Goal: Task Accomplishment & Management: Use online tool/utility

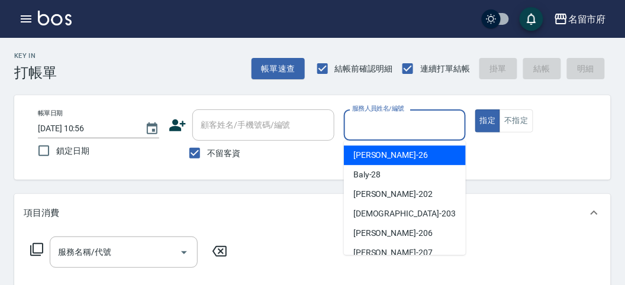
drag, startPoint x: 401, startPoint y: 122, endPoint x: 392, endPoint y: 114, distance: 11.7
click at [401, 121] on input "服務人員姓名/編號" at bounding box center [404, 125] width 111 height 21
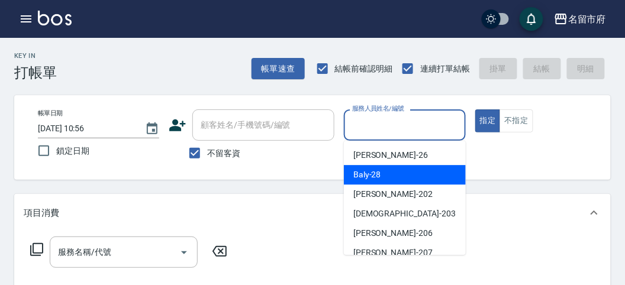
click at [381, 172] on div "Baly -28" at bounding box center [405, 175] width 122 height 20
type input "Baly-28"
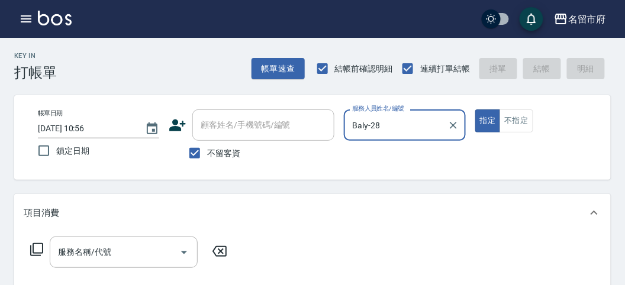
click at [41, 247] on icon at bounding box center [37, 250] width 14 height 14
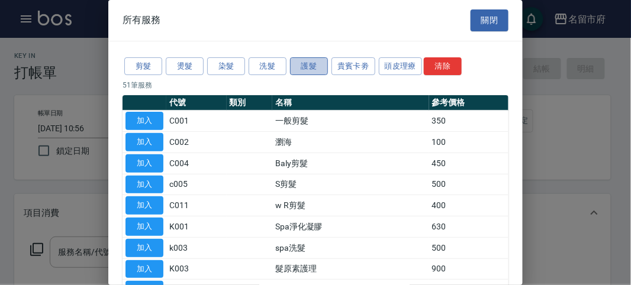
click at [297, 66] on button "護髮" at bounding box center [309, 66] width 38 height 18
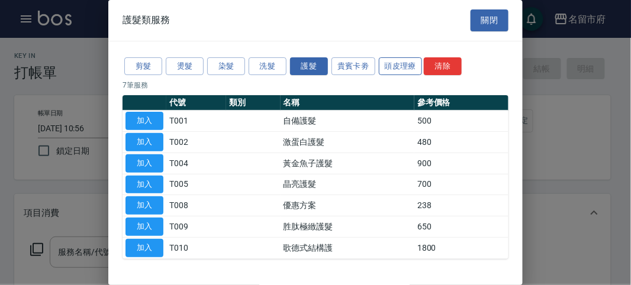
click at [409, 68] on button "頭皮理療" at bounding box center [401, 66] width 44 height 18
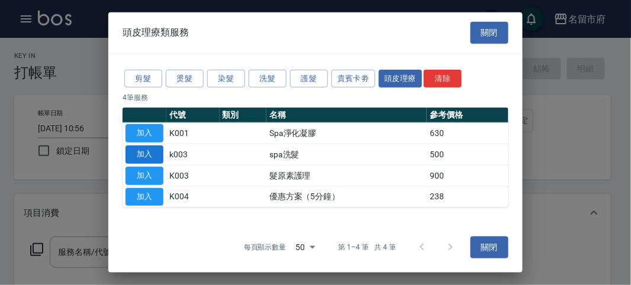
click at [147, 152] on button "加入" at bounding box center [144, 155] width 38 height 18
type input "spa洗髮(k003)"
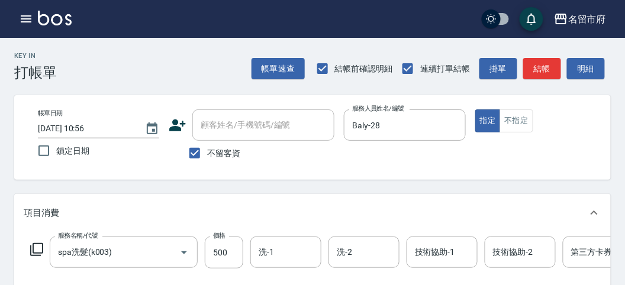
click at [37, 247] on icon at bounding box center [37, 250] width 14 height 14
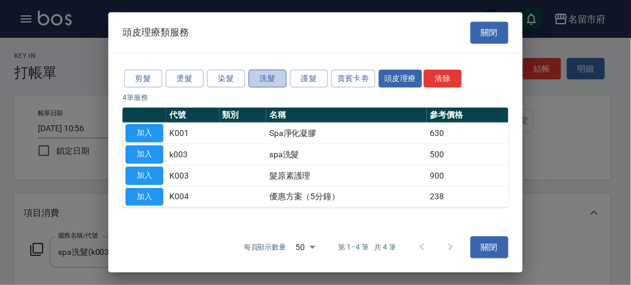
click at [252, 80] on button "洗髮" at bounding box center [268, 78] width 38 height 18
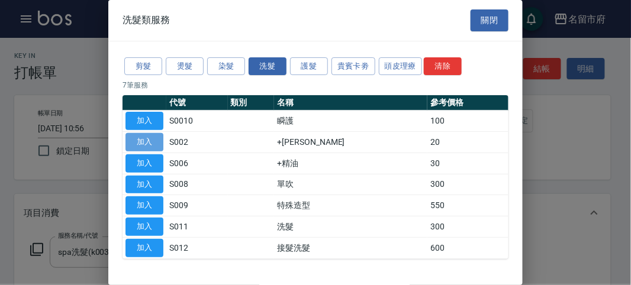
click at [152, 137] on button "加入" at bounding box center [144, 142] width 38 height 18
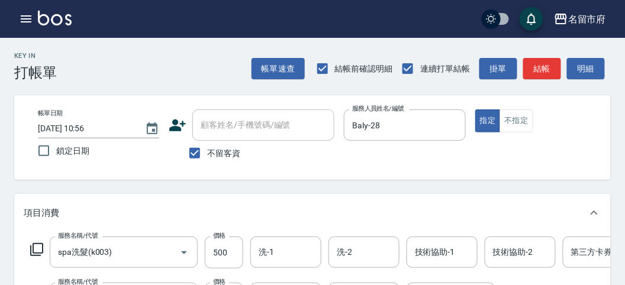
drag, startPoint x: 35, startPoint y: 246, endPoint x: 41, endPoint y: 243, distance: 6.6
click at [41, 243] on icon at bounding box center [37, 250] width 14 height 14
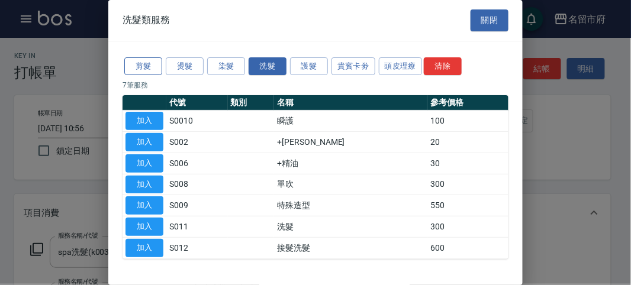
click at [136, 62] on button "剪髮" at bounding box center [143, 66] width 38 height 18
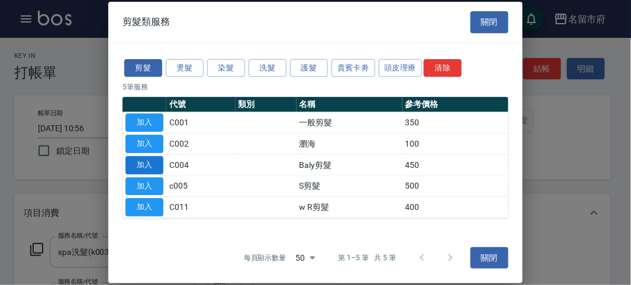
click at [154, 166] on button "加入" at bounding box center [144, 165] width 38 height 18
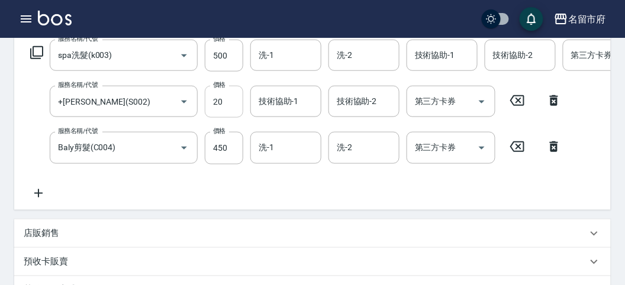
scroll to position [131, 0]
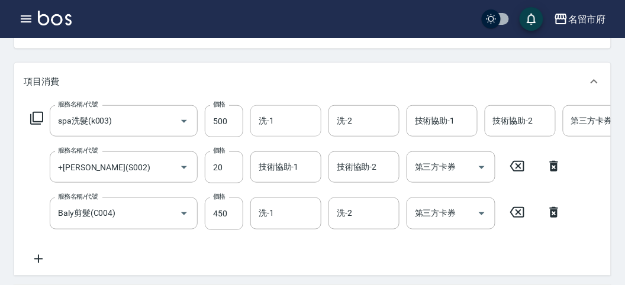
click at [265, 135] on div "洗-1" at bounding box center [285, 120] width 71 height 31
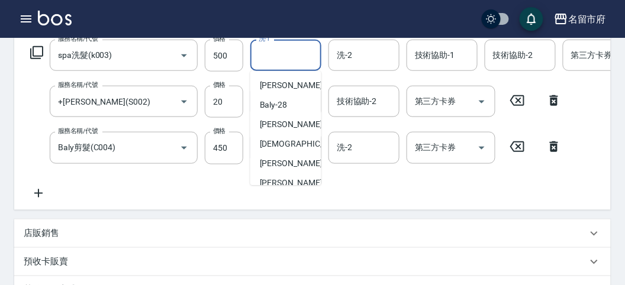
scroll to position [129, 0]
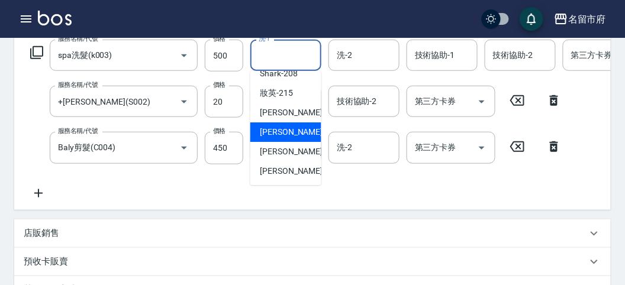
click at [270, 128] on span "Min Min -218" at bounding box center [299, 132] width 79 height 12
type input "Min Min-218"
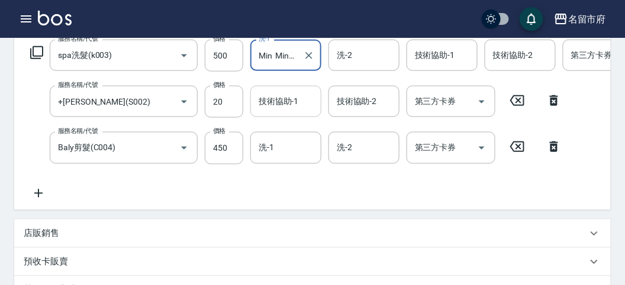
click at [277, 115] on div "技術協助-1" at bounding box center [285, 101] width 71 height 31
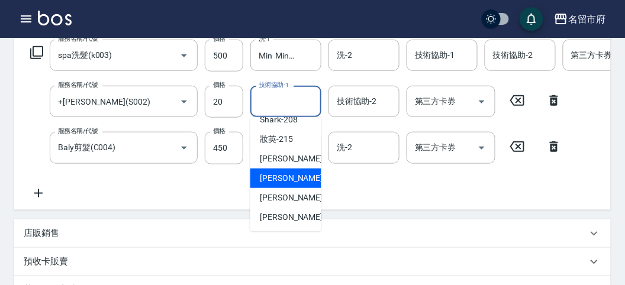
click at [276, 174] on span "Min Min -218" at bounding box center [299, 178] width 79 height 12
type input "Min Min-218"
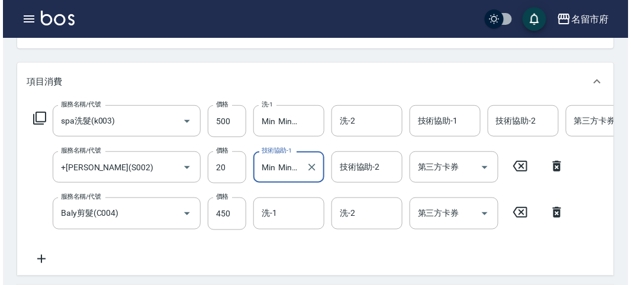
scroll to position [450, 0]
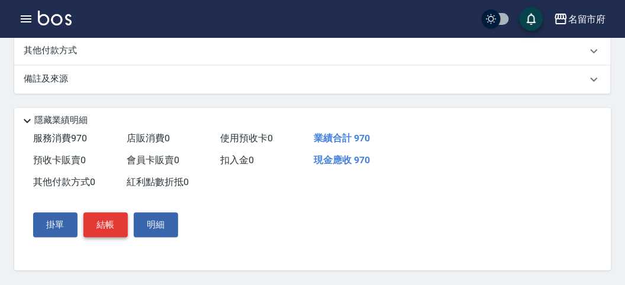
click at [105, 226] on button "結帳" at bounding box center [105, 225] width 44 height 25
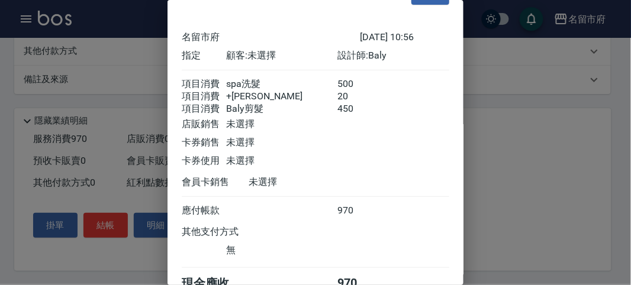
scroll to position [92, 0]
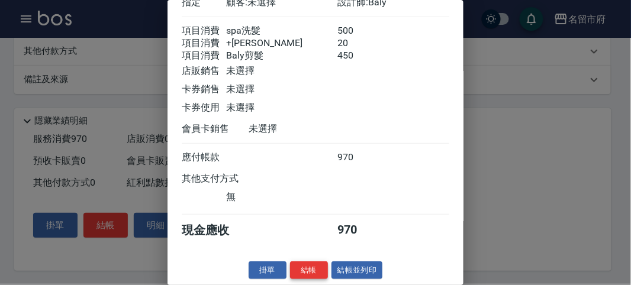
click at [308, 267] on button "結帳" at bounding box center [309, 271] width 38 height 18
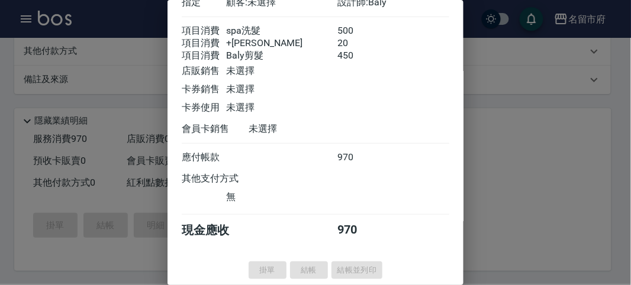
type input "[DATE] 12:10"
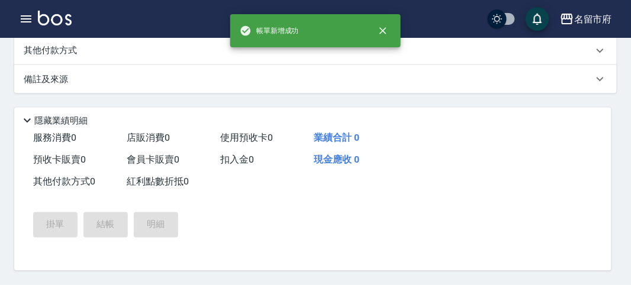
scroll to position [0, 0]
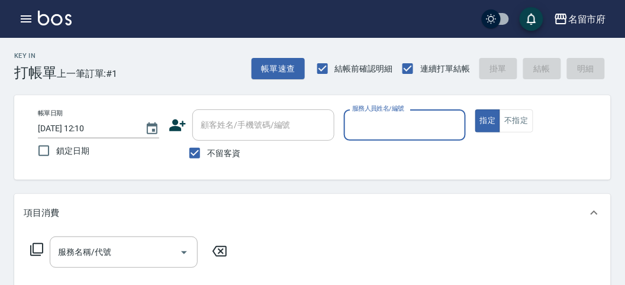
click at [383, 126] on input "服務人員姓名/編號" at bounding box center [404, 125] width 111 height 21
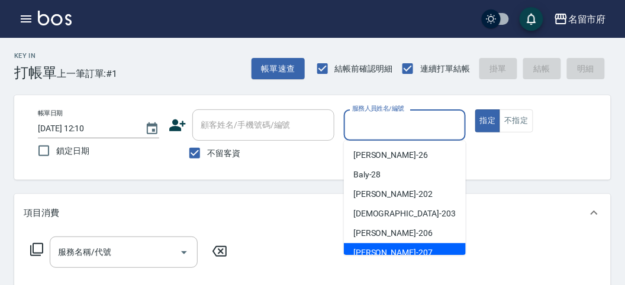
click at [402, 256] on div "服務名稱/代號 服務名稱/代號" at bounding box center [312, 273] width 597 height 82
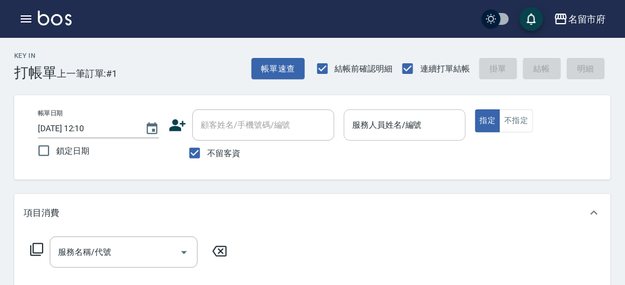
click at [413, 127] on input "服務人員姓名/編號" at bounding box center [404, 125] width 111 height 21
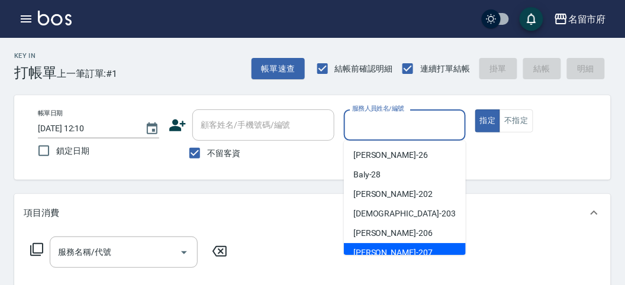
click at [391, 247] on div "[PERSON_NAME] -207" at bounding box center [405, 253] width 122 height 20
type input "[PERSON_NAME]-207"
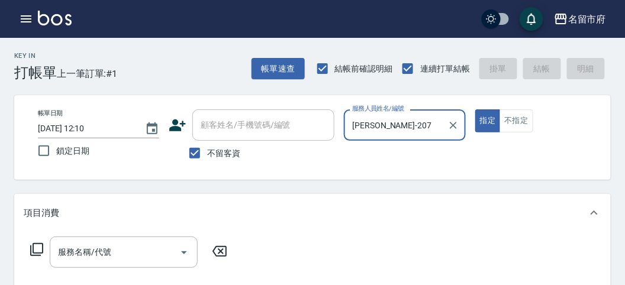
click at [38, 247] on icon at bounding box center [37, 250] width 14 height 14
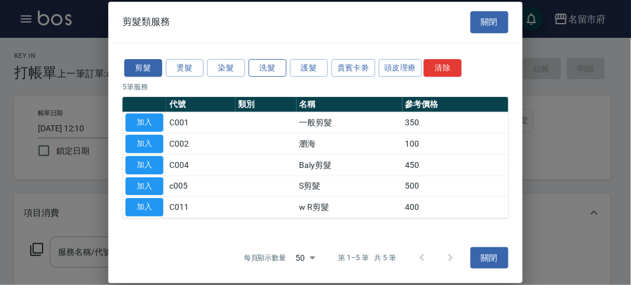
click at [259, 74] on button "洗髮" at bounding box center [268, 68] width 38 height 18
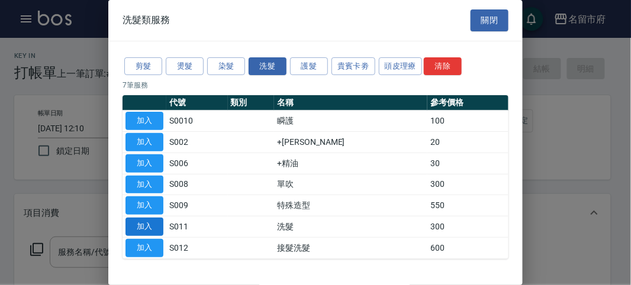
click at [153, 225] on button "加入" at bounding box center [144, 227] width 38 height 18
type input "洗髮(S011)"
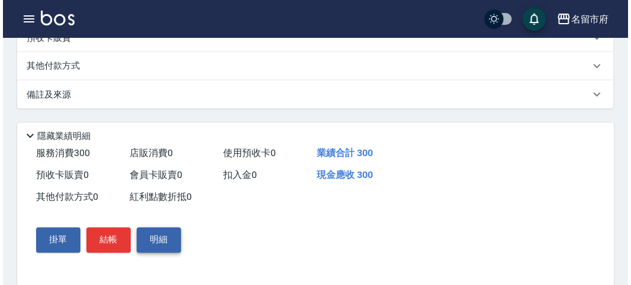
scroll to position [346, 0]
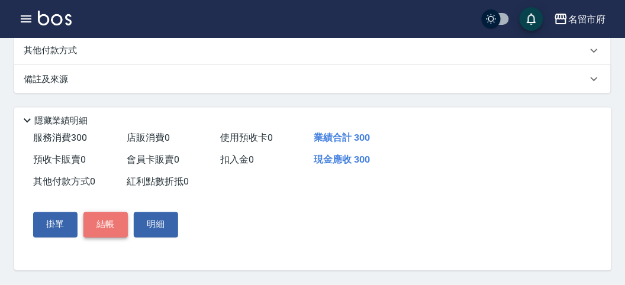
click at [105, 224] on button "結帳" at bounding box center [105, 224] width 44 height 25
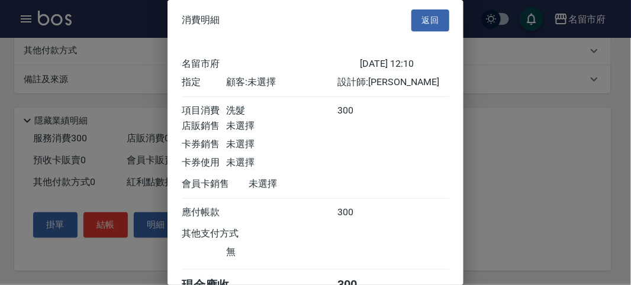
scroll to position [66, 0]
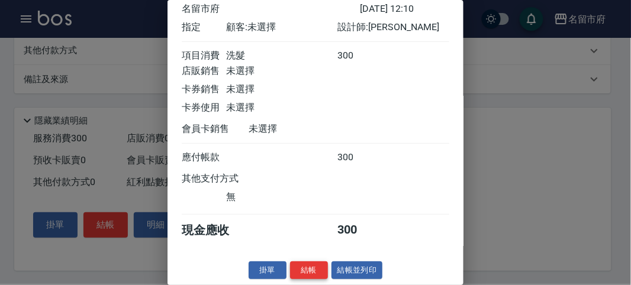
click at [296, 270] on button "結帳" at bounding box center [309, 271] width 38 height 18
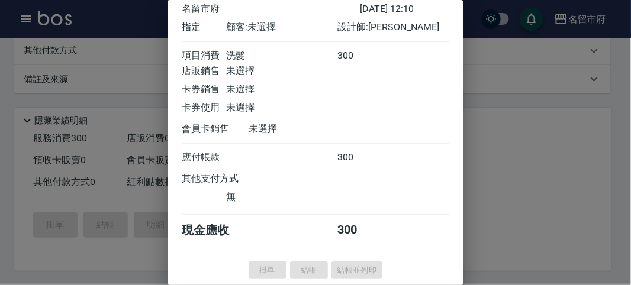
type input "[DATE] 12:39"
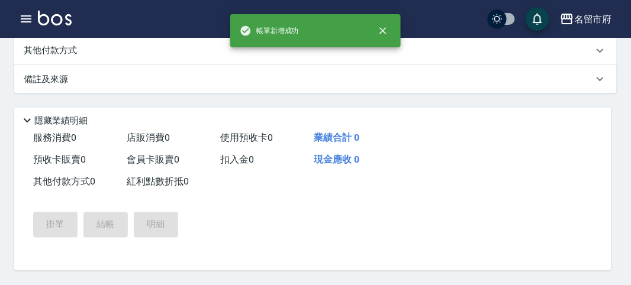
scroll to position [0, 0]
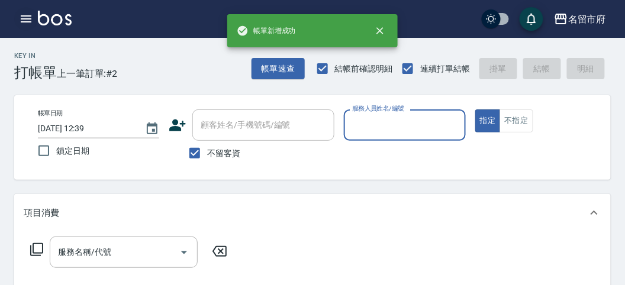
click at [15, 21] on button "button" at bounding box center [26, 19] width 24 height 24
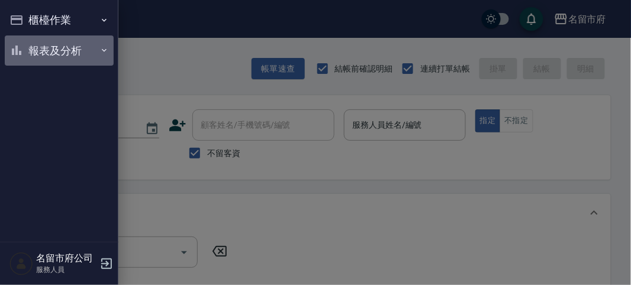
click at [25, 43] on button "報表及分析" at bounding box center [59, 51] width 109 height 31
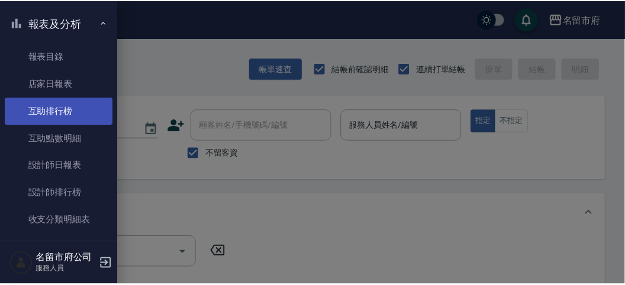
scroll to position [38, 0]
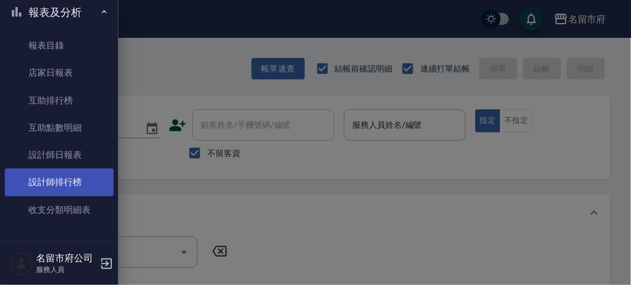
click at [55, 179] on link "設計師排行榜" at bounding box center [59, 182] width 109 height 27
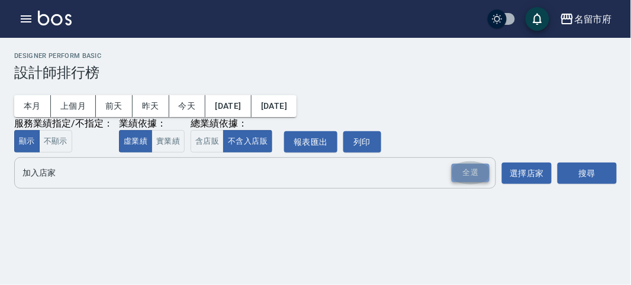
click at [477, 167] on div "全選" at bounding box center [471, 173] width 38 height 18
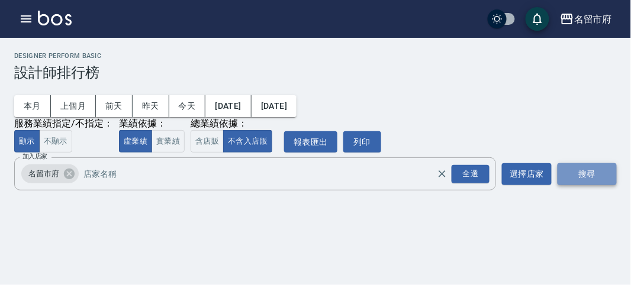
click at [588, 178] on button "搜尋" at bounding box center [587, 174] width 59 height 22
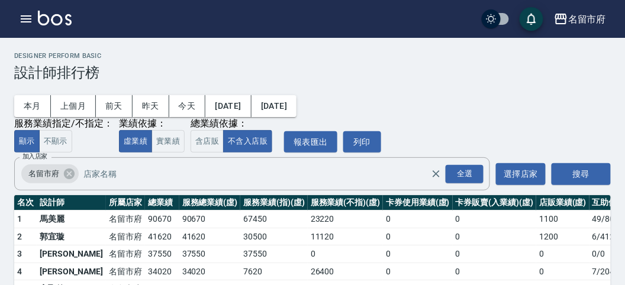
scroll to position [104, 0]
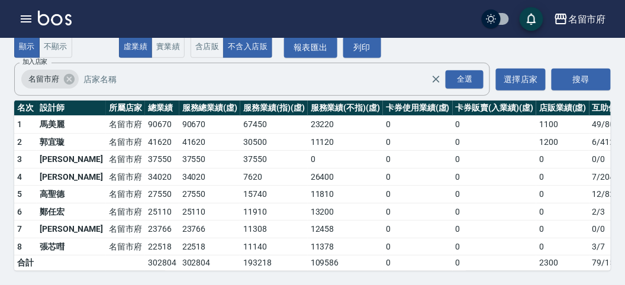
click at [44, 16] on img at bounding box center [55, 18] width 34 height 15
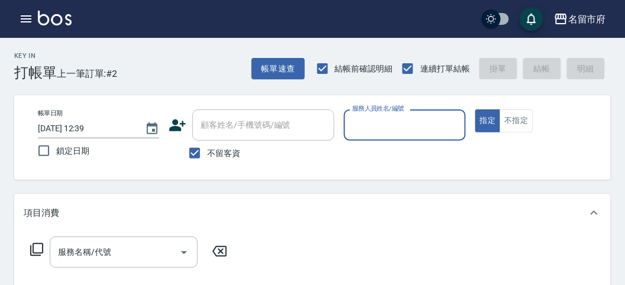
drag, startPoint x: 374, startPoint y: 134, endPoint x: 384, endPoint y: 137, distance: 9.9
click at [375, 131] on input "服務人員姓名/編號" at bounding box center [404, 125] width 111 height 21
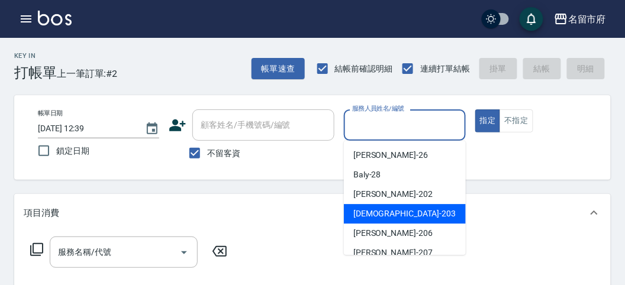
drag, startPoint x: 407, startPoint y: 217, endPoint x: 278, endPoint y: 257, distance: 135.2
click at [405, 223] on div "聖德 -203" at bounding box center [405, 214] width 122 height 20
type input "聖德-203"
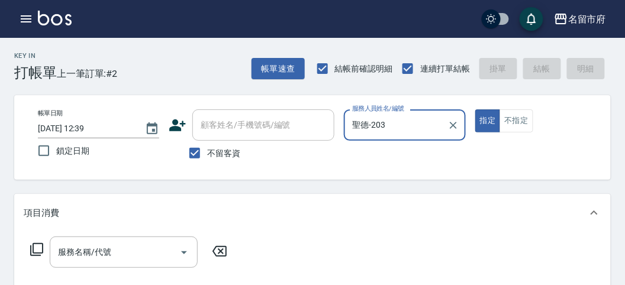
click at [37, 247] on icon at bounding box center [37, 250] width 14 height 14
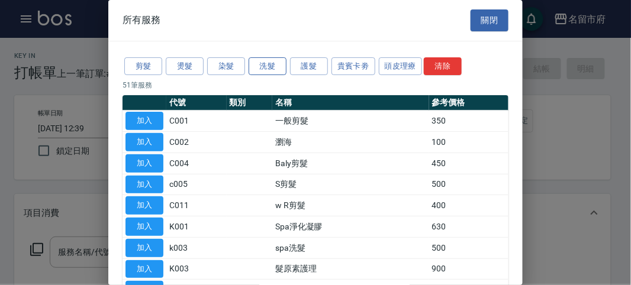
click at [267, 64] on button "洗髮" at bounding box center [268, 66] width 38 height 18
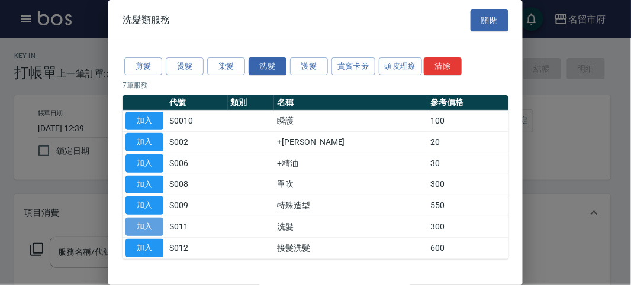
click at [141, 227] on button "加入" at bounding box center [144, 227] width 38 height 18
type input "洗髮(S011)"
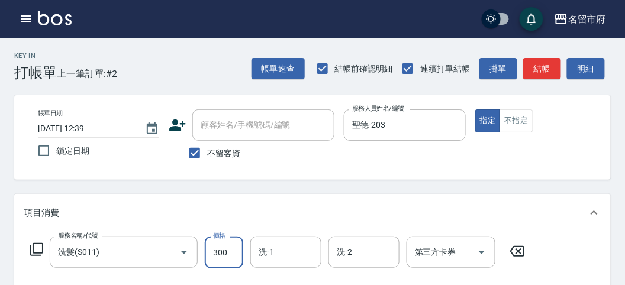
click at [228, 255] on input "300" at bounding box center [224, 253] width 38 height 32
type input "350"
click at [592, 68] on button "明細" at bounding box center [586, 69] width 38 height 22
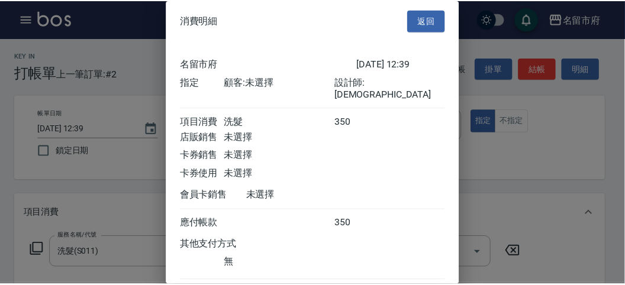
scroll to position [66, 0]
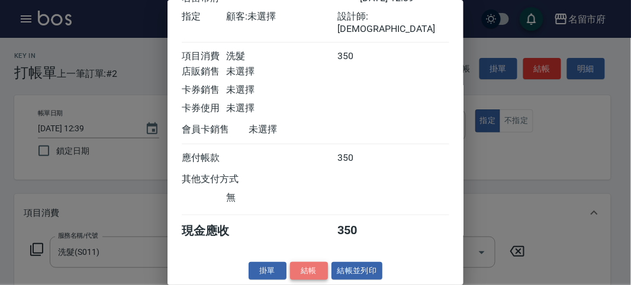
click at [317, 268] on button "結帳" at bounding box center [309, 271] width 38 height 18
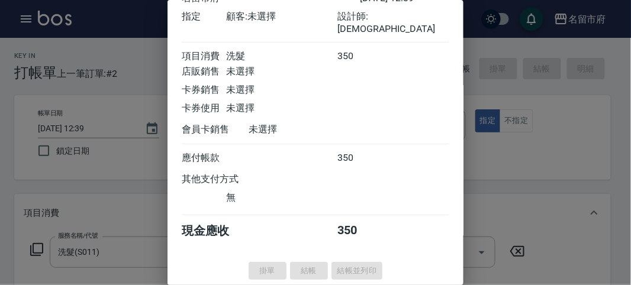
type input "[DATE] 13:07"
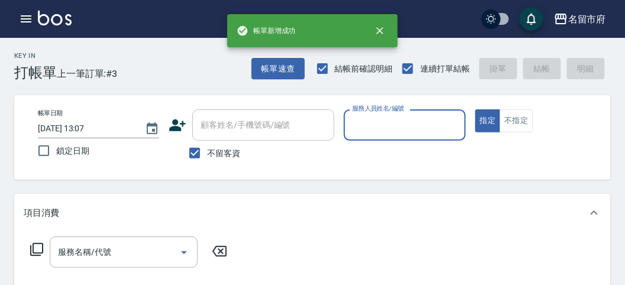
click at [26, 14] on icon "button" at bounding box center [26, 19] width 14 height 14
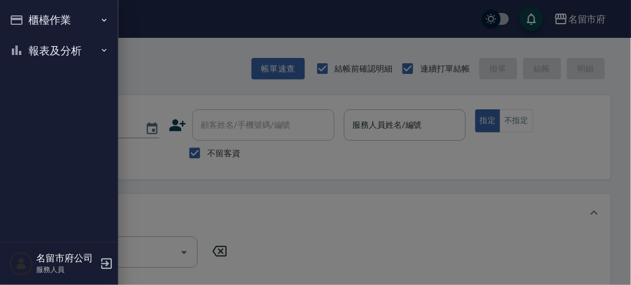
click at [136, 51] on div at bounding box center [315, 142] width 631 height 285
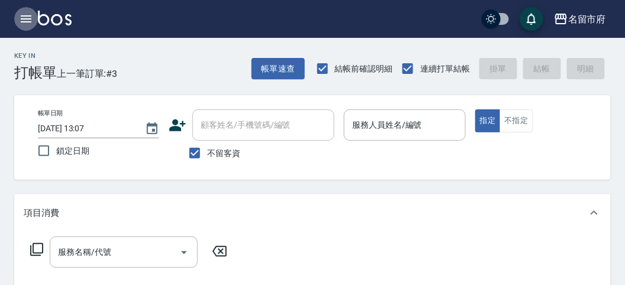
click at [27, 19] on icon "button" at bounding box center [26, 18] width 11 height 7
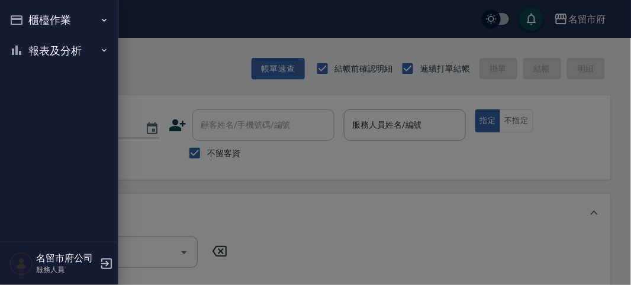
click at [49, 51] on button "報表及分析" at bounding box center [59, 51] width 109 height 31
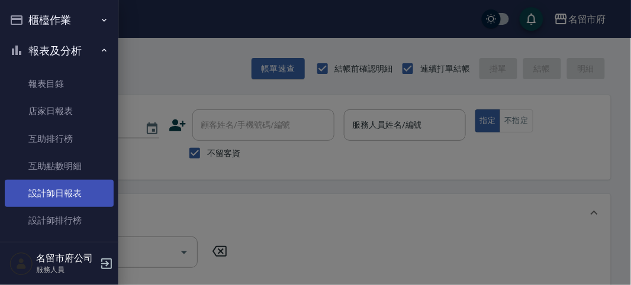
click at [54, 185] on link "設計師日報表" at bounding box center [59, 193] width 109 height 27
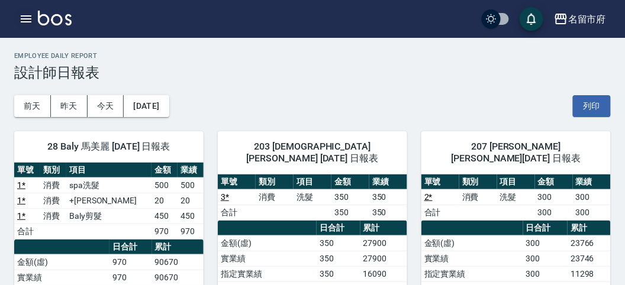
click at [33, 14] on icon "button" at bounding box center [26, 19] width 14 height 14
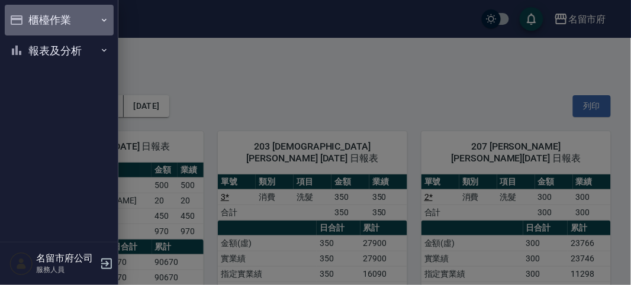
click at [31, 14] on button "櫃檯作業" at bounding box center [59, 20] width 109 height 31
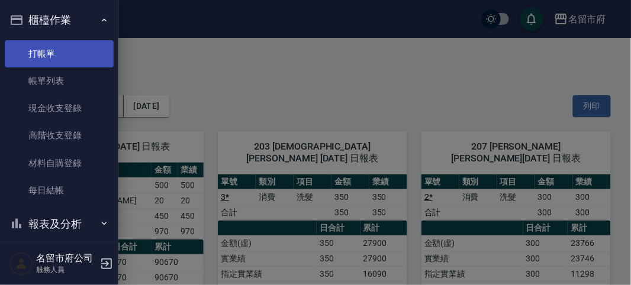
click at [39, 49] on link "打帳單" at bounding box center [59, 53] width 109 height 27
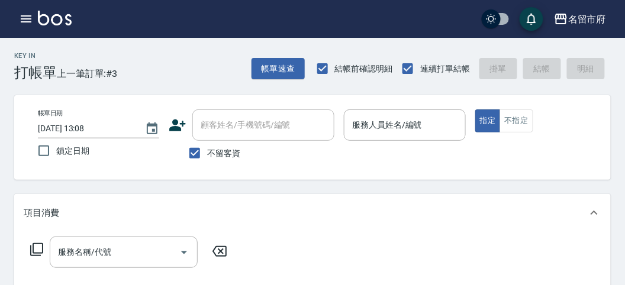
click at [184, 56] on div "Key In 打帳單 上一筆訂單:#3 帳單速查 結帳前確認明細 連續打單結帳 掛單 結帳 明細" at bounding box center [305, 59] width 611 height 43
click at [402, 133] on input "服務人員姓名/編號" at bounding box center [404, 125] width 111 height 21
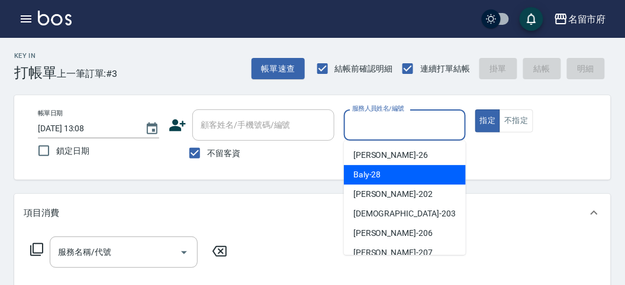
click at [378, 178] on span "Baly -28" at bounding box center [367, 175] width 28 height 12
type input "Baly-28"
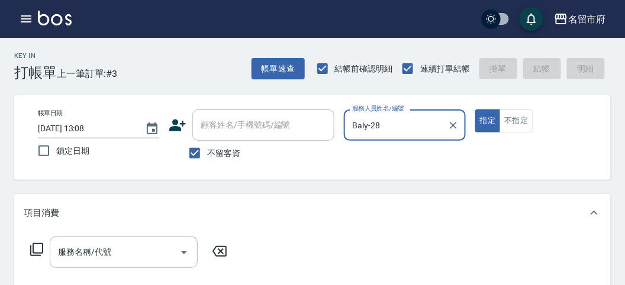
drag, startPoint x: 36, startPoint y: 249, endPoint x: 43, endPoint y: 246, distance: 7.4
click at [43, 246] on icon at bounding box center [37, 250] width 14 height 14
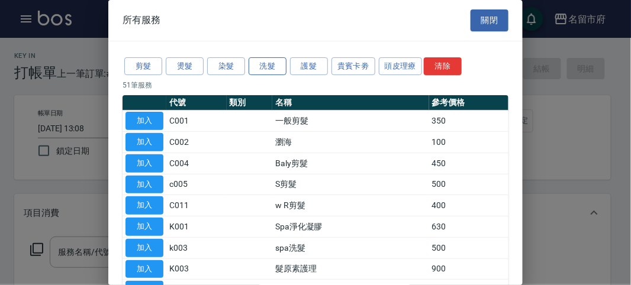
click at [262, 62] on button "洗髮" at bounding box center [268, 66] width 38 height 18
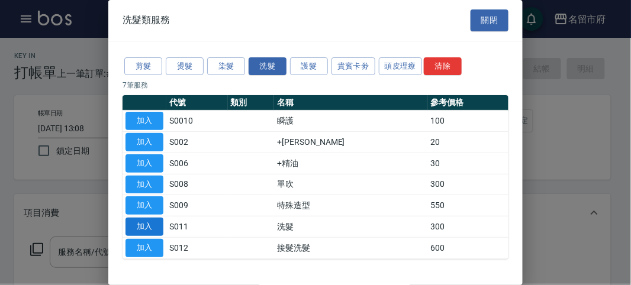
click at [136, 218] on button "加入" at bounding box center [144, 227] width 38 height 18
type input "洗髮(S011)"
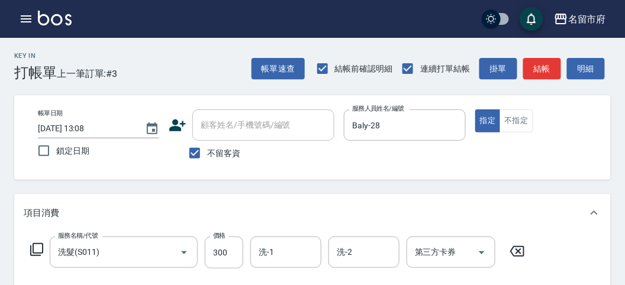
click at [30, 248] on div "服務名稱/代號 洗髮(S011) 服務名稱/代號 價格 300 價格 洗-1 洗-1 洗-2 洗-2 第三方卡券 第三方卡券" at bounding box center [278, 253] width 508 height 32
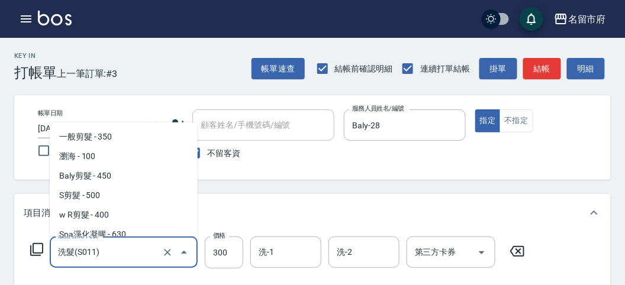
drag, startPoint x: 60, startPoint y: 249, endPoint x: 22, endPoint y: 255, distance: 38.3
click at [57, 251] on input "洗髮(S011)" at bounding box center [107, 252] width 104 height 21
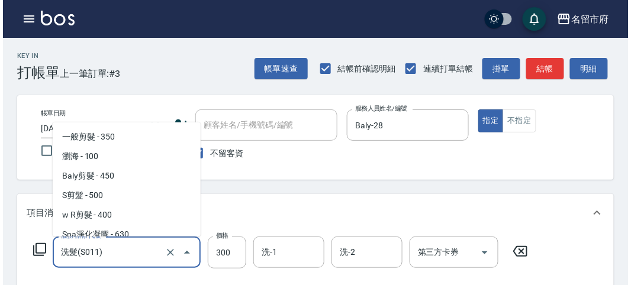
scroll to position [652, 0]
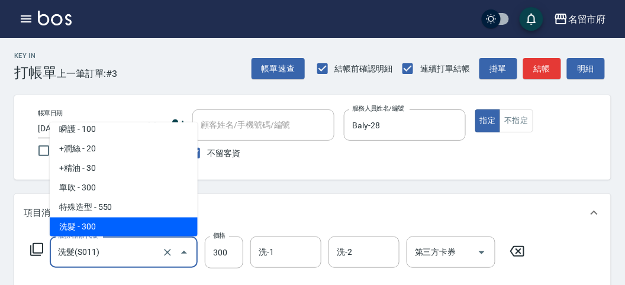
click at [36, 250] on icon at bounding box center [37, 250] width 14 height 14
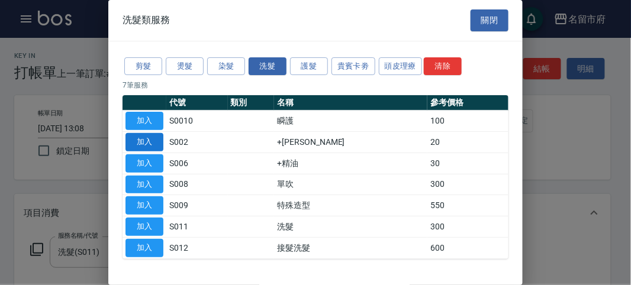
click at [140, 139] on button "加入" at bounding box center [144, 142] width 38 height 18
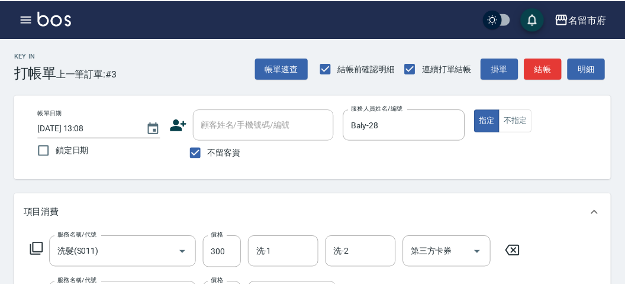
scroll to position [156, 0]
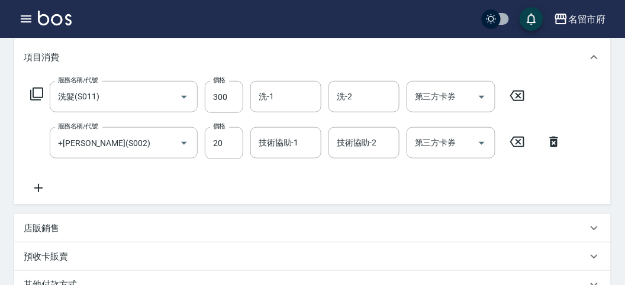
click at [37, 93] on icon at bounding box center [37, 94] width 14 height 14
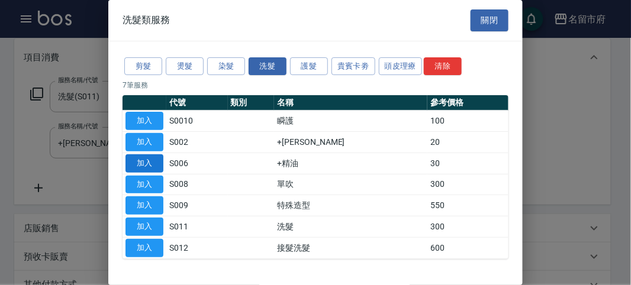
click at [140, 163] on button "加入" at bounding box center [144, 163] width 38 height 18
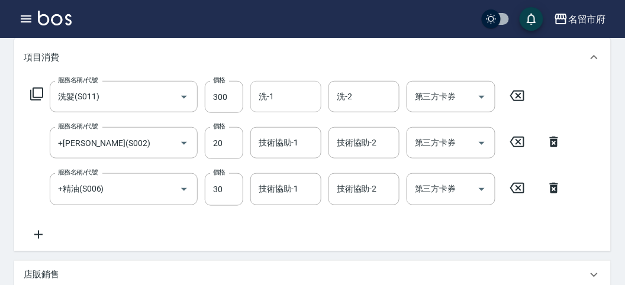
click at [266, 109] on div "洗-1" at bounding box center [285, 96] width 71 height 31
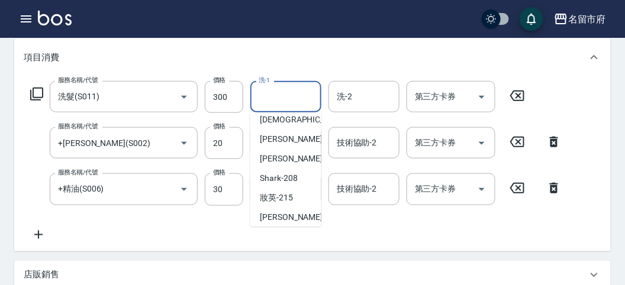
scroll to position [129, 0]
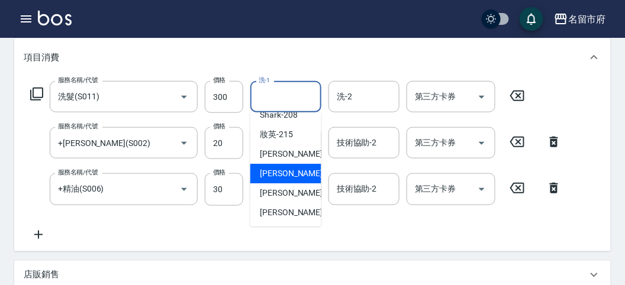
click at [282, 175] on span "Min Min -218" at bounding box center [299, 174] width 79 height 12
type input "Min Min-218"
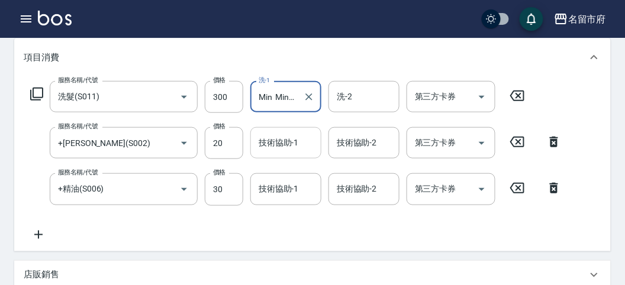
click at [279, 148] on input "技術協助-1" at bounding box center [286, 143] width 60 height 21
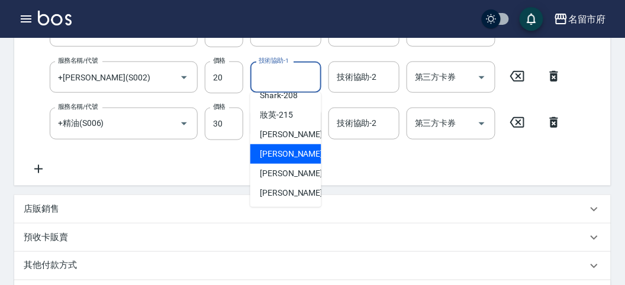
click at [291, 154] on span "Min Min -218" at bounding box center [299, 154] width 79 height 12
type input "Min Min-218"
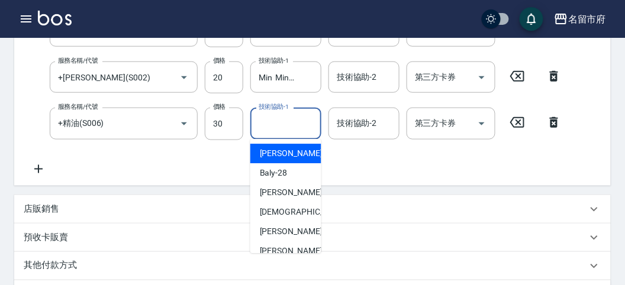
click at [293, 129] on input "技術協助-1" at bounding box center [286, 123] width 60 height 21
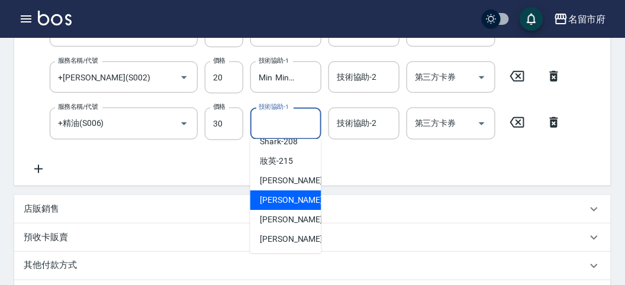
click at [285, 194] on span "Min Min -218" at bounding box center [299, 200] width 79 height 12
type input "Min Min-218"
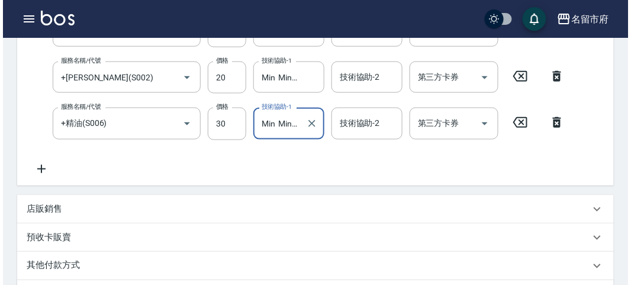
scroll to position [439, 0]
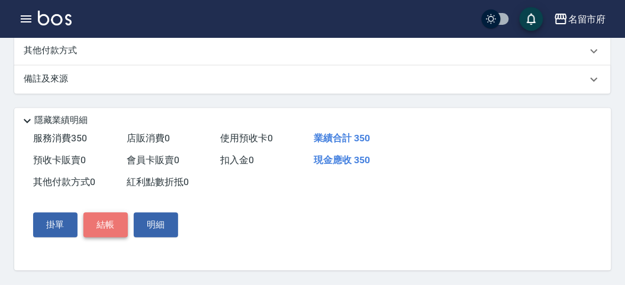
click at [95, 227] on button "結帳" at bounding box center [105, 225] width 44 height 25
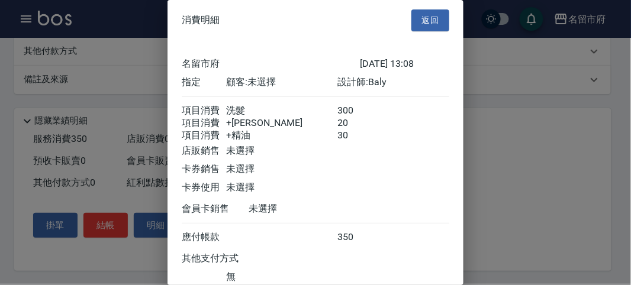
scroll to position [92, 0]
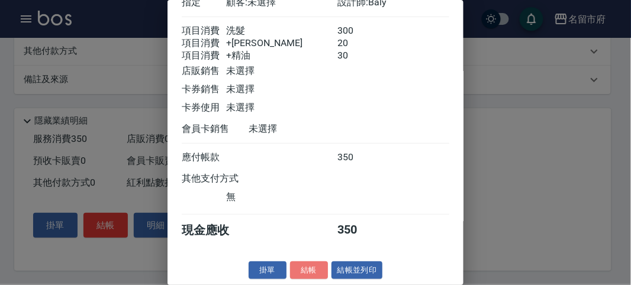
drag, startPoint x: 311, startPoint y: 268, endPoint x: 297, endPoint y: 244, distance: 28.1
click at [312, 267] on button "結帳" at bounding box center [309, 271] width 38 height 18
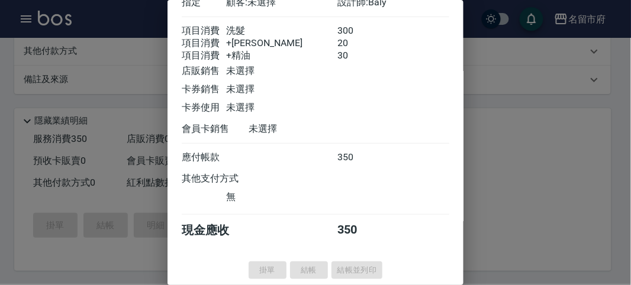
type input "[DATE] 13:18"
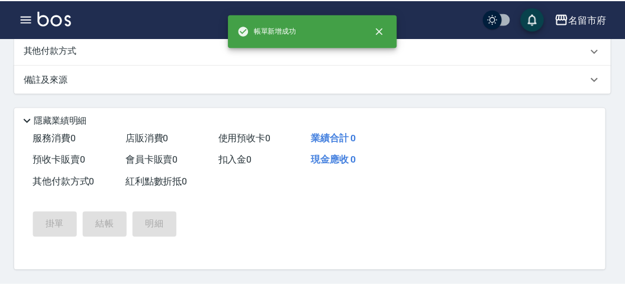
scroll to position [0, 0]
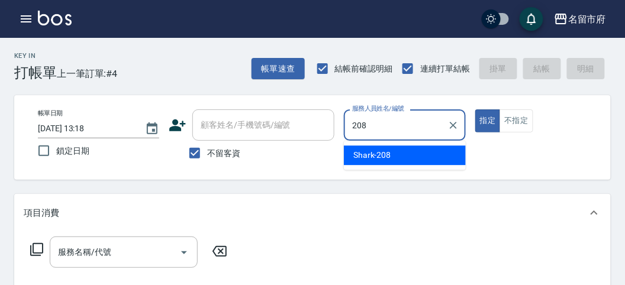
click at [379, 158] on span "Shark -208" at bounding box center [372, 155] width 38 height 12
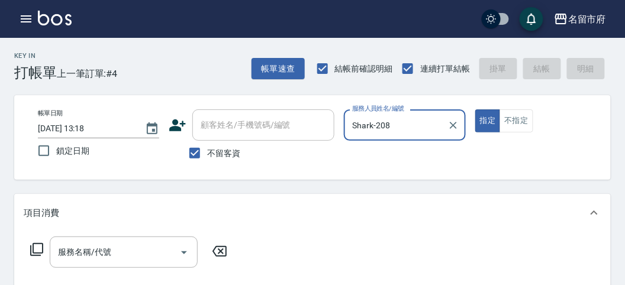
type input "Shark-208"
click at [37, 250] on icon at bounding box center [37, 250] width 14 height 14
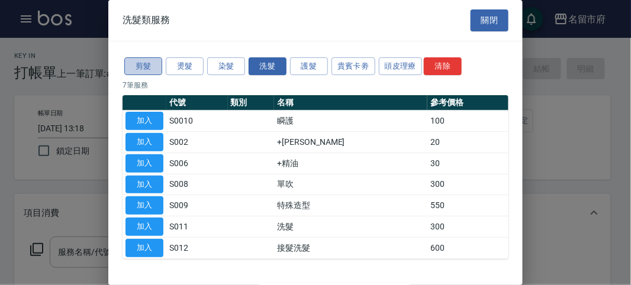
click at [147, 66] on button "剪髮" at bounding box center [143, 66] width 38 height 18
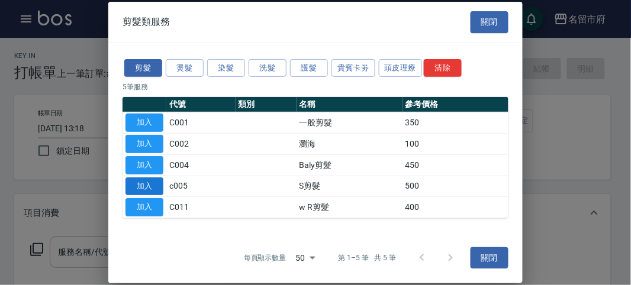
click at [152, 183] on button "加入" at bounding box center [144, 186] width 38 height 18
type input "S剪髮(c005)"
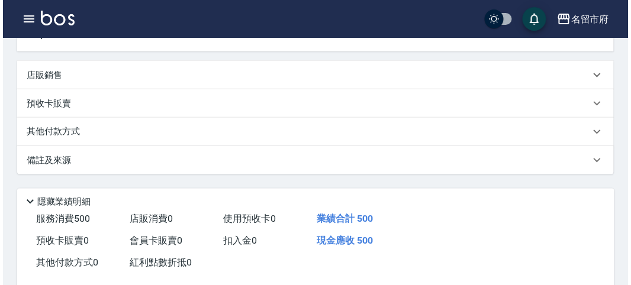
scroll to position [328, 0]
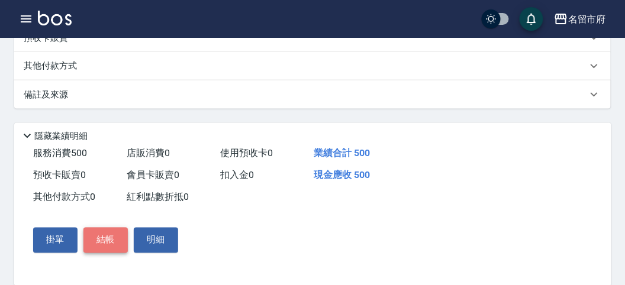
click at [115, 244] on button "結帳" at bounding box center [105, 240] width 44 height 25
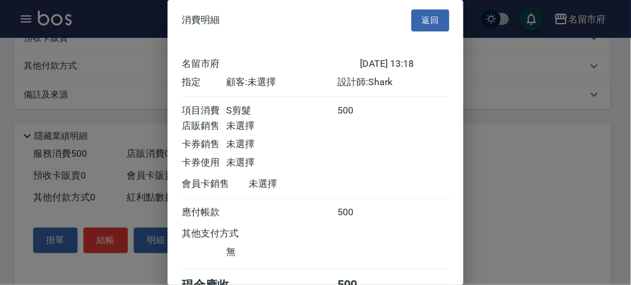
scroll to position [66, 0]
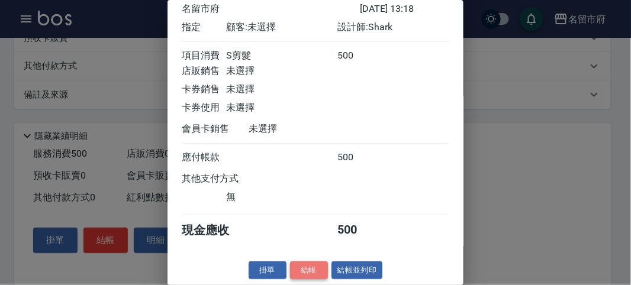
click at [311, 271] on button "結帳" at bounding box center [309, 271] width 38 height 18
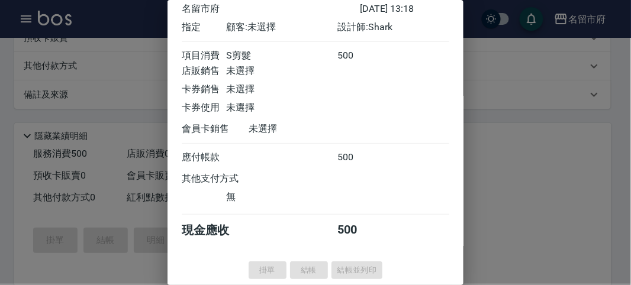
type input "[DATE] 13:57"
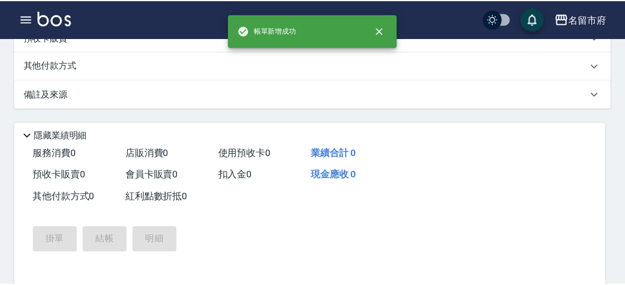
scroll to position [0, 0]
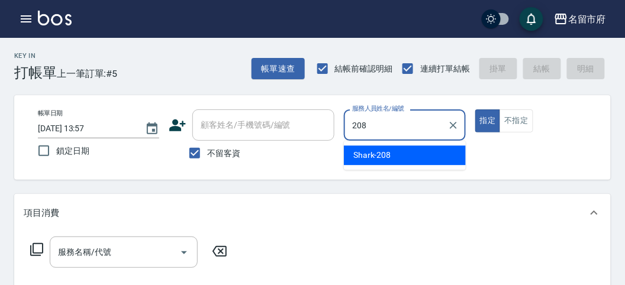
click at [374, 154] on span "Shark -208" at bounding box center [372, 155] width 38 height 12
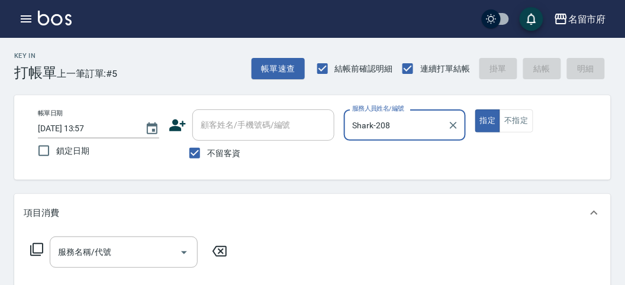
type input "Shark-208"
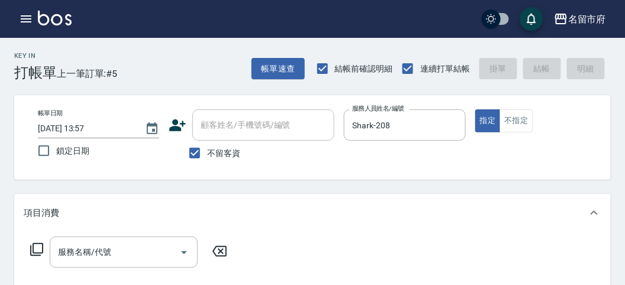
click at [39, 253] on icon at bounding box center [36, 249] width 13 height 13
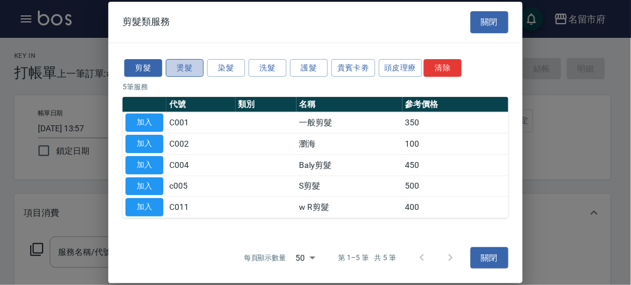
click at [188, 71] on button "燙髮" at bounding box center [185, 68] width 38 height 18
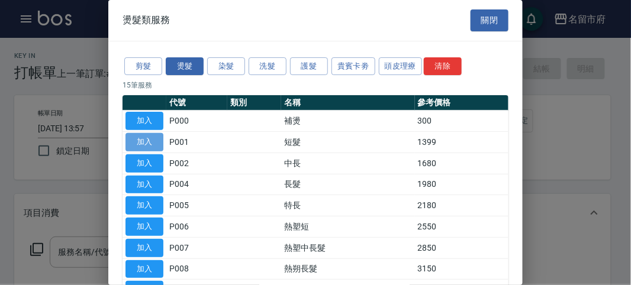
click at [141, 137] on button "加入" at bounding box center [144, 142] width 38 height 18
type input "短髮(P001)"
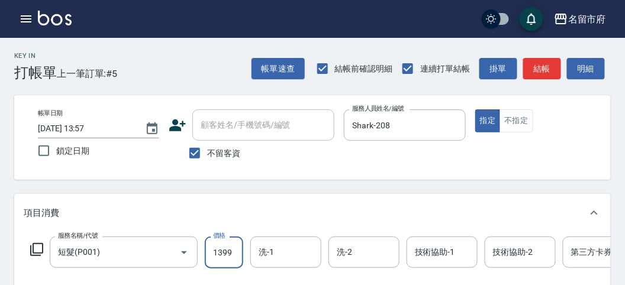
click at [239, 255] on input "1399" at bounding box center [224, 253] width 38 height 32
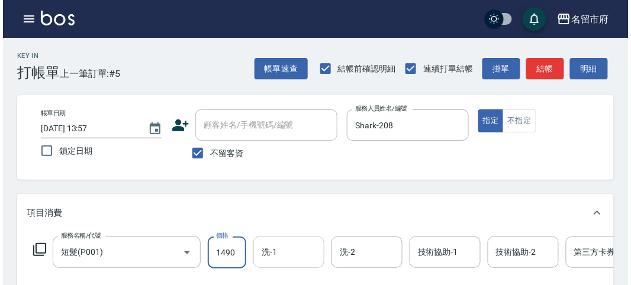
scroll to position [357, 0]
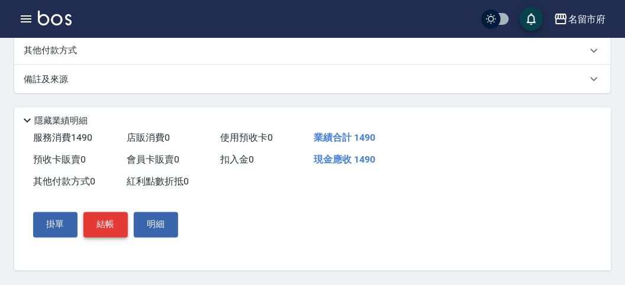
type input "1490"
click at [100, 218] on button "結帳" at bounding box center [105, 224] width 44 height 25
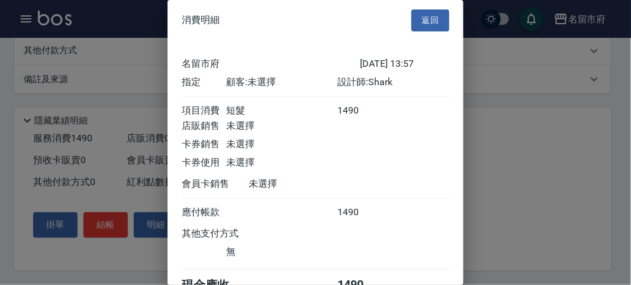
scroll to position [66, 0]
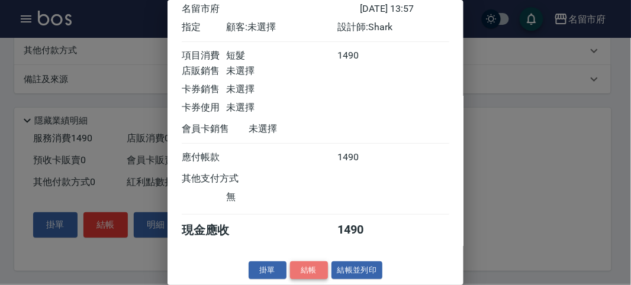
click at [300, 268] on button "結帳" at bounding box center [309, 271] width 38 height 18
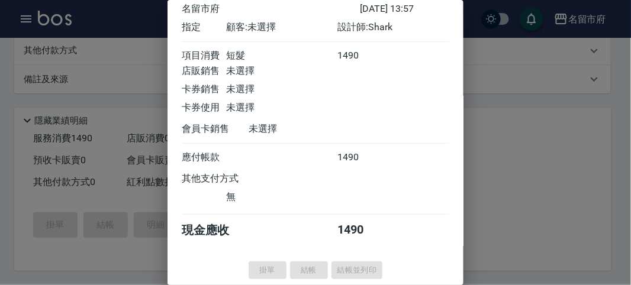
type input "[DATE] 13:58"
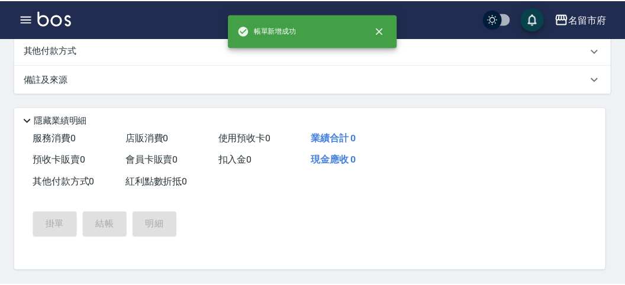
scroll to position [0, 0]
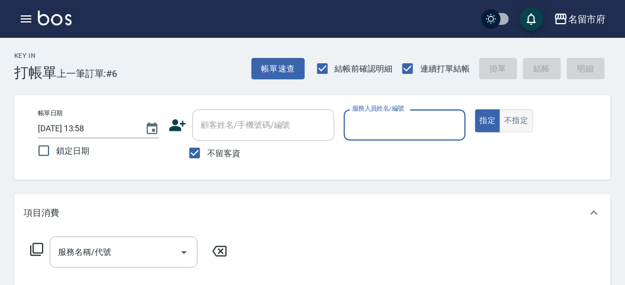
click at [509, 120] on button "不指定" at bounding box center [516, 120] width 33 height 23
click at [411, 136] on div "服務人員姓名/編號" at bounding box center [404, 124] width 121 height 31
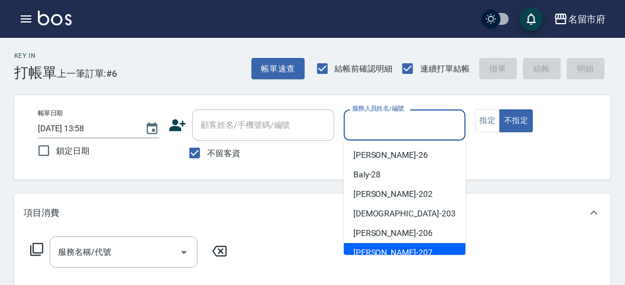
click at [400, 249] on div "[PERSON_NAME] -207" at bounding box center [405, 253] width 122 height 20
type input "[PERSON_NAME]-207"
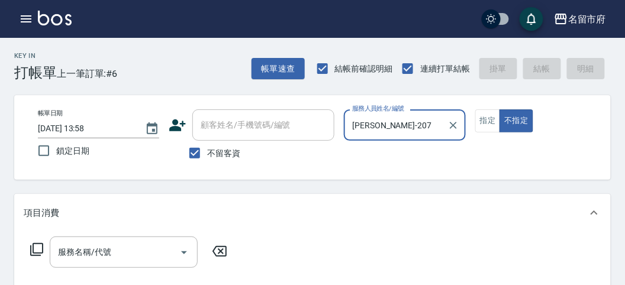
click at [30, 256] on icon at bounding box center [37, 250] width 14 height 14
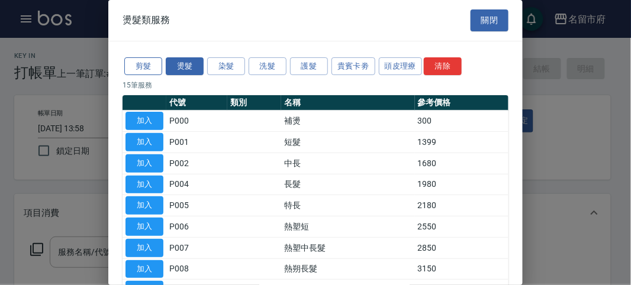
click at [156, 72] on button "剪髮" at bounding box center [143, 66] width 38 height 18
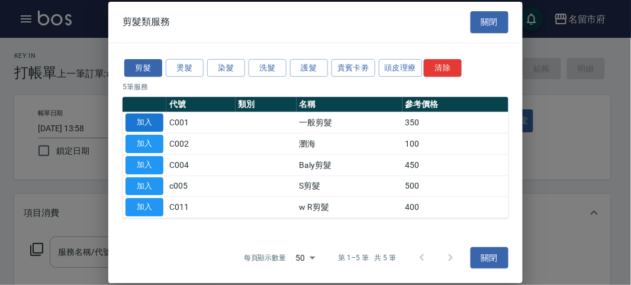
click at [149, 121] on button "加入" at bounding box center [144, 123] width 38 height 18
type input "一般剪髮(C001)"
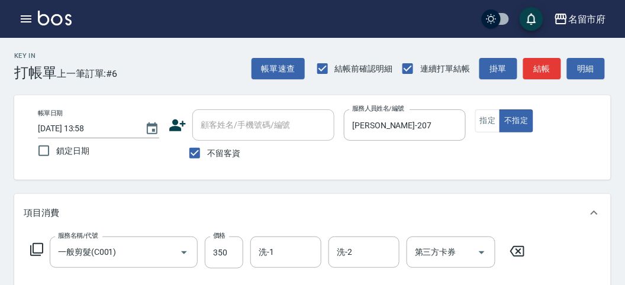
click at [36, 252] on icon at bounding box center [37, 250] width 14 height 14
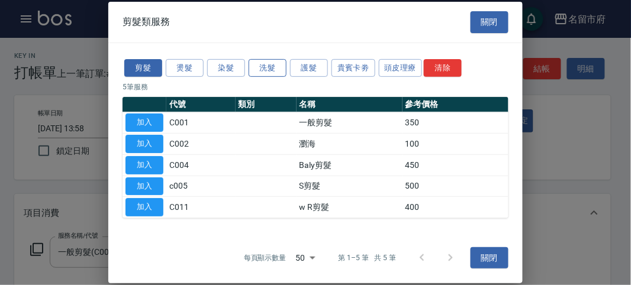
click at [273, 68] on button "洗髮" at bounding box center [268, 68] width 38 height 18
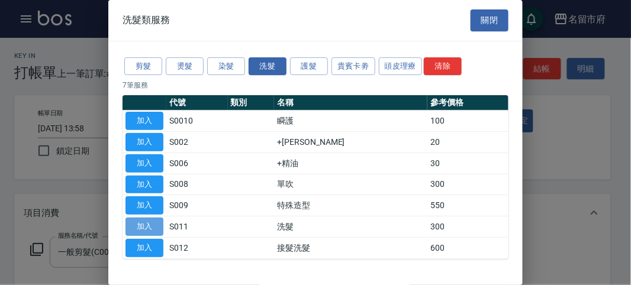
click at [138, 227] on button "加入" at bounding box center [144, 227] width 38 height 18
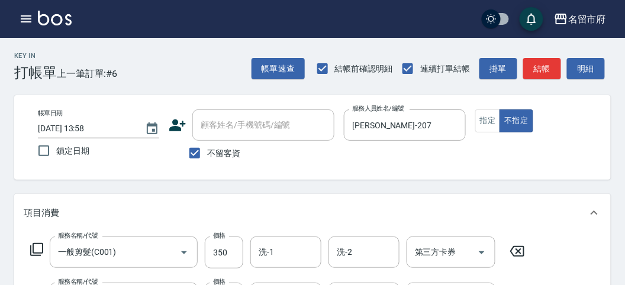
click at [31, 247] on icon at bounding box center [37, 250] width 14 height 14
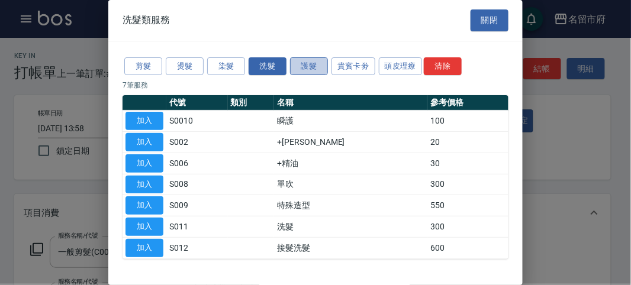
click at [302, 69] on button "護髮" at bounding box center [309, 66] width 38 height 18
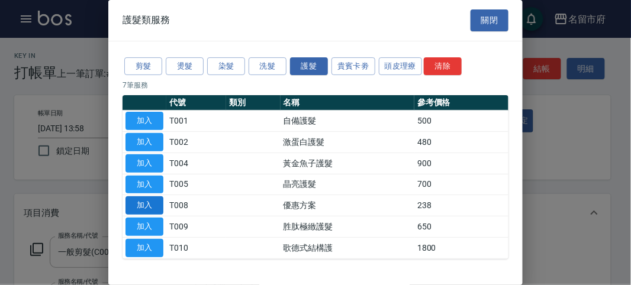
click at [147, 201] on button "加入" at bounding box center [144, 206] width 38 height 18
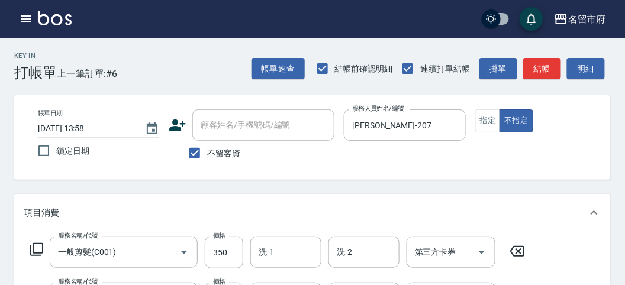
scroll to position [439, 0]
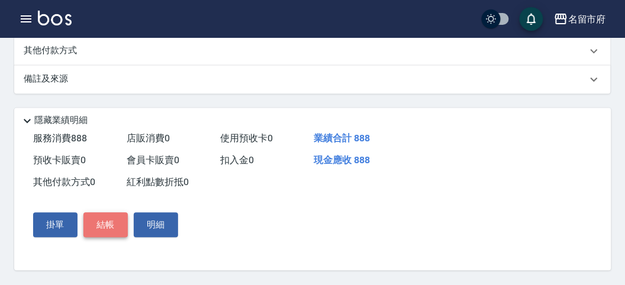
click at [115, 224] on button "結帳" at bounding box center [105, 225] width 44 height 25
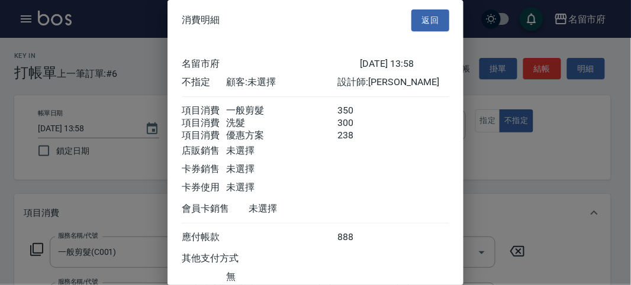
scroll to position [92, 0]
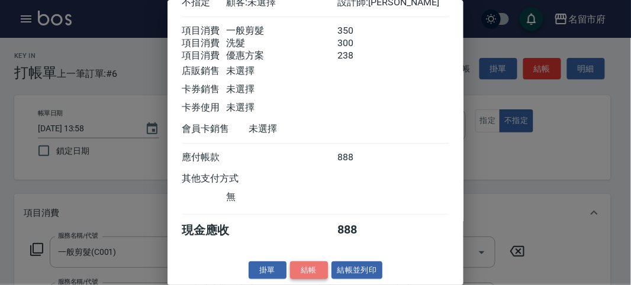
click at [317, 274] on button "結帳" at bounding box center [309, 271] width 38 height 18
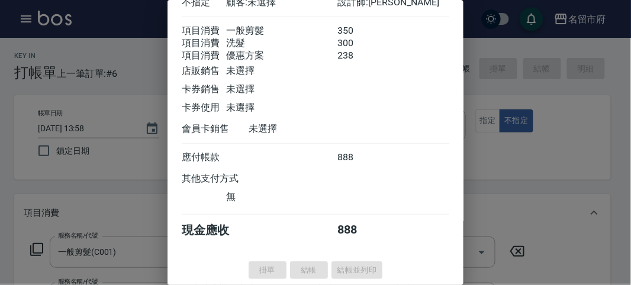
type input "[DATE] 14:18"
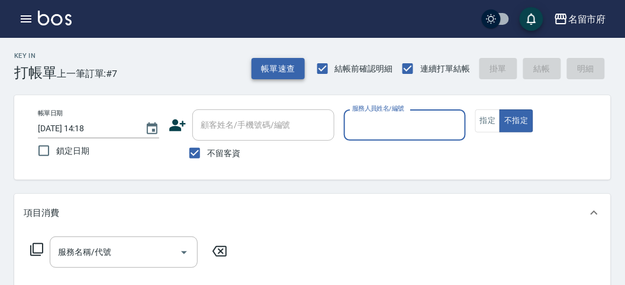
click at [288, 75] on button "帳單速查" at bounding box center [278, 69] width 53 height 22
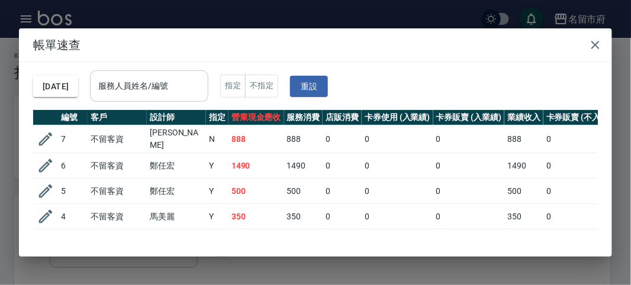
drag, startPoint x: 164, startPoint y: 81, endPoint x: 172, endPoint y: 86, distance: 9.5
click at [163, 81] on input "服務人員姓名/編號" at bounding box center [149, 86] width 108 height 21
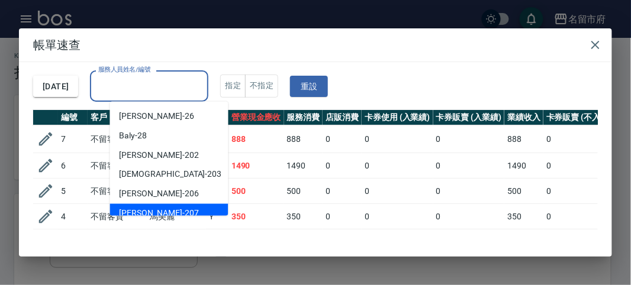
click at [182, 207] on div "[PERSON_NAME] -207" at bounding box center [169, 214] width 118 height 20
type input "[PERSON_NAME]-207"
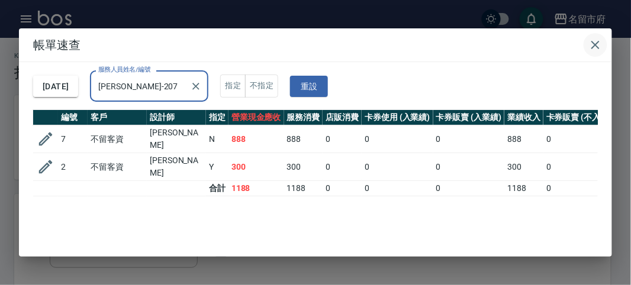
click at [597, 49] on icon "button" at bounding box center [595, 45] width 14 height 14
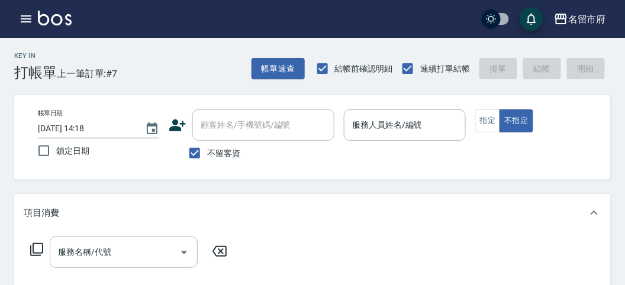
click at [27, 22] on icon "button" at bounding box center [26, 18] width 11 height 7
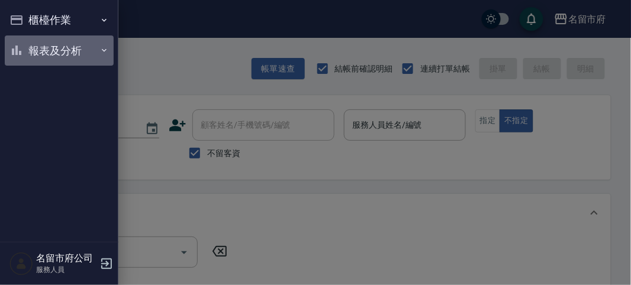
click at [34, 52] on button "報表及分析" at bounding box center [59, 51] width 109 height 31
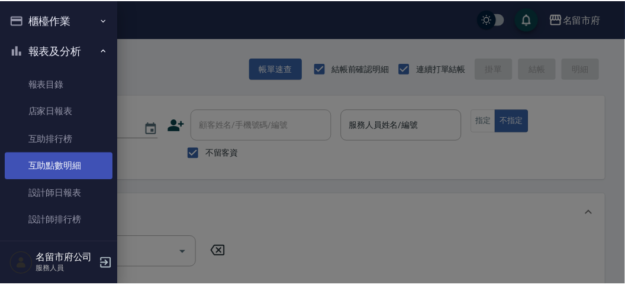
scroll to position [28, 0]
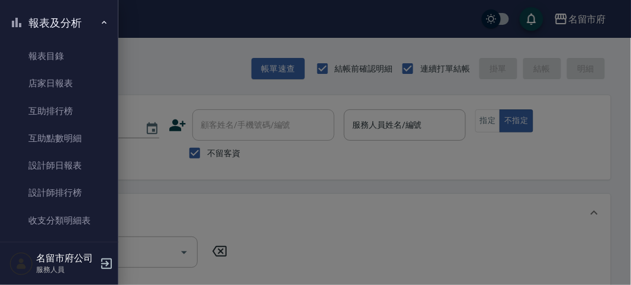
drag, startPoint x: 80, startPoint y: 192, endPoint x: 463, endPoint y: 195, distance: 382.4
click at [81, 193] on link "設計師排行榜" at bounding box center [59, 192] width 109 height 27
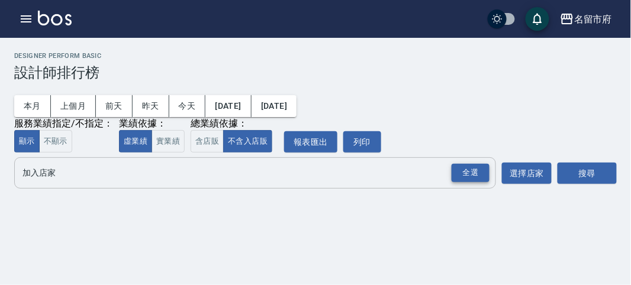
click at [474, 178] on div "全選" at bounding box center [471, 173] width 38 height 18
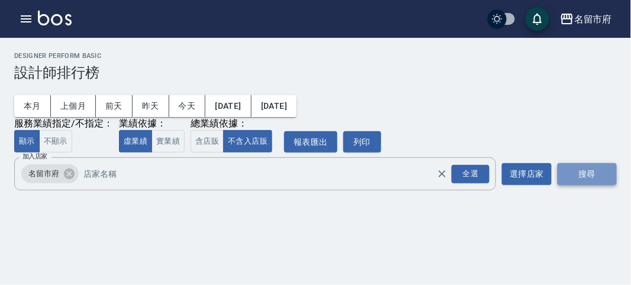
click at [585, 182] on button "搜尋" at bounding box center [587, 174] width 59 height 22
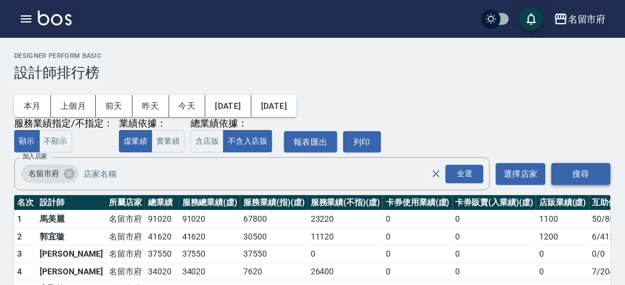
scroll to position [104, 0]
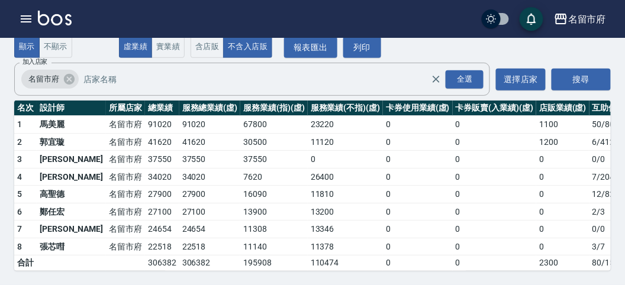
click at [61, 21] on img at bounding box center [55, 18] width 34 height 15
